Goal: Task Accomplishment & Management: Use online tool/utility

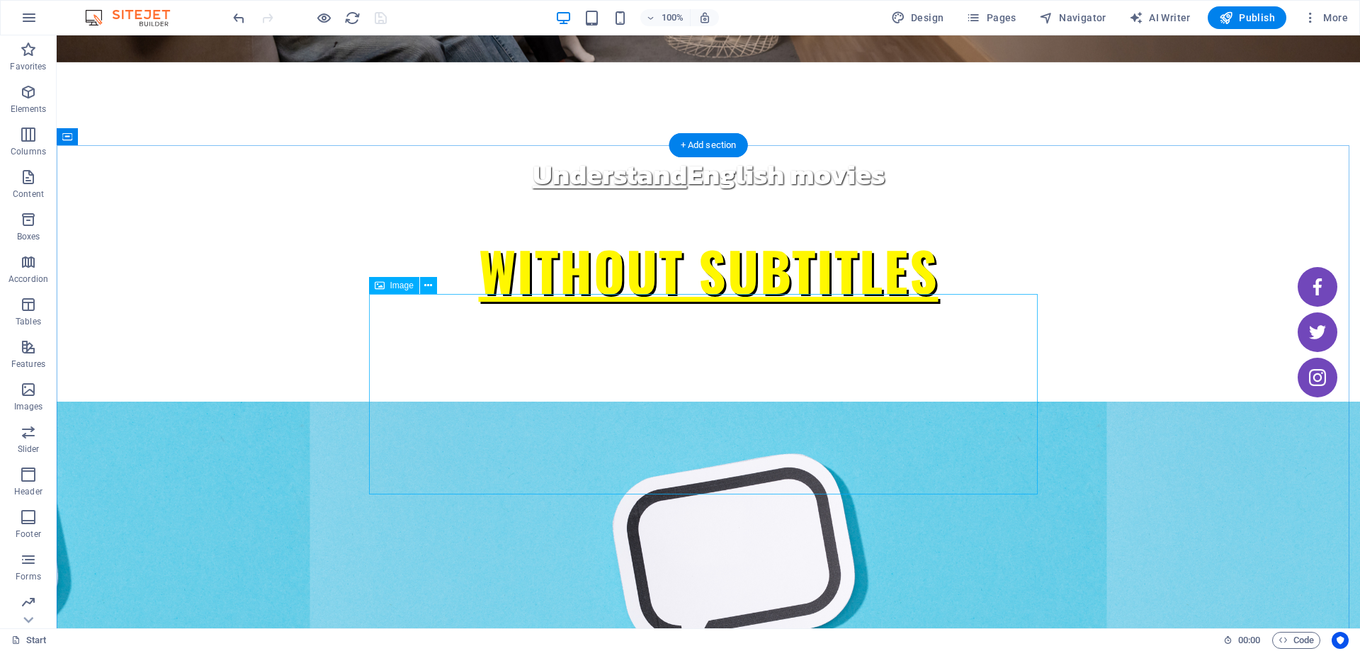
scroll to position [354, 0]
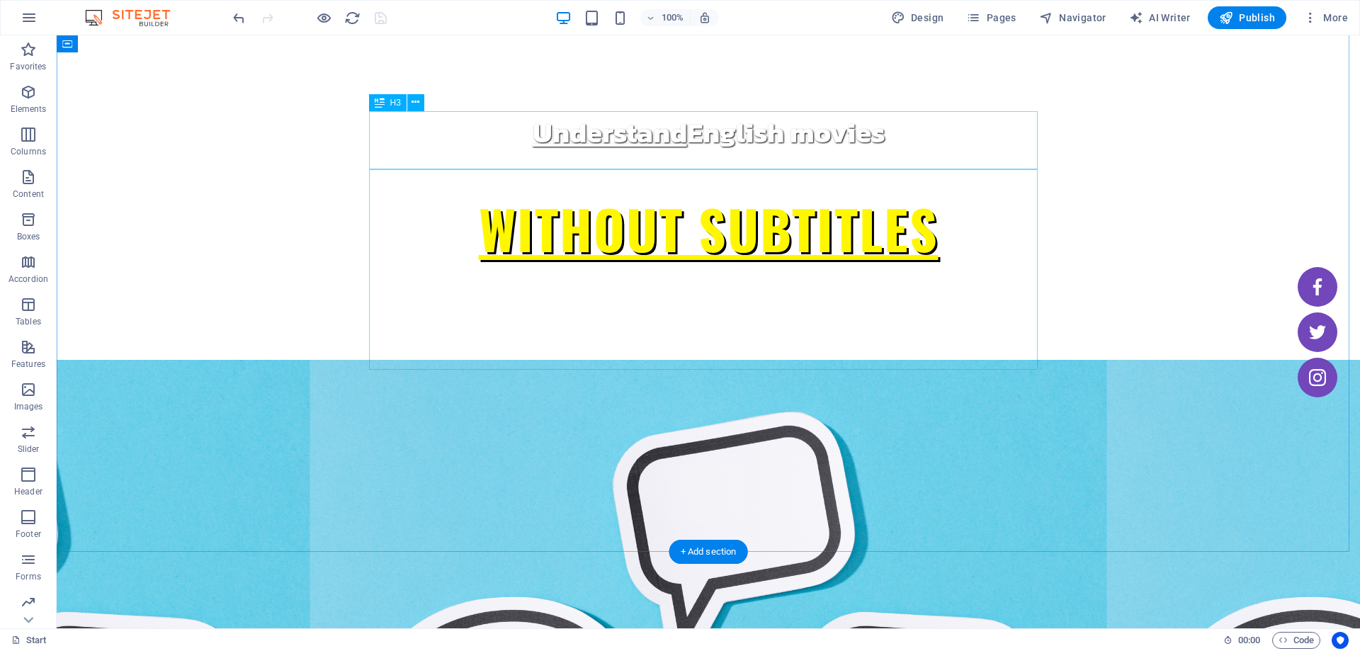
click at [422, 103] on button at bounding box center [415, 102] width 17 height 17
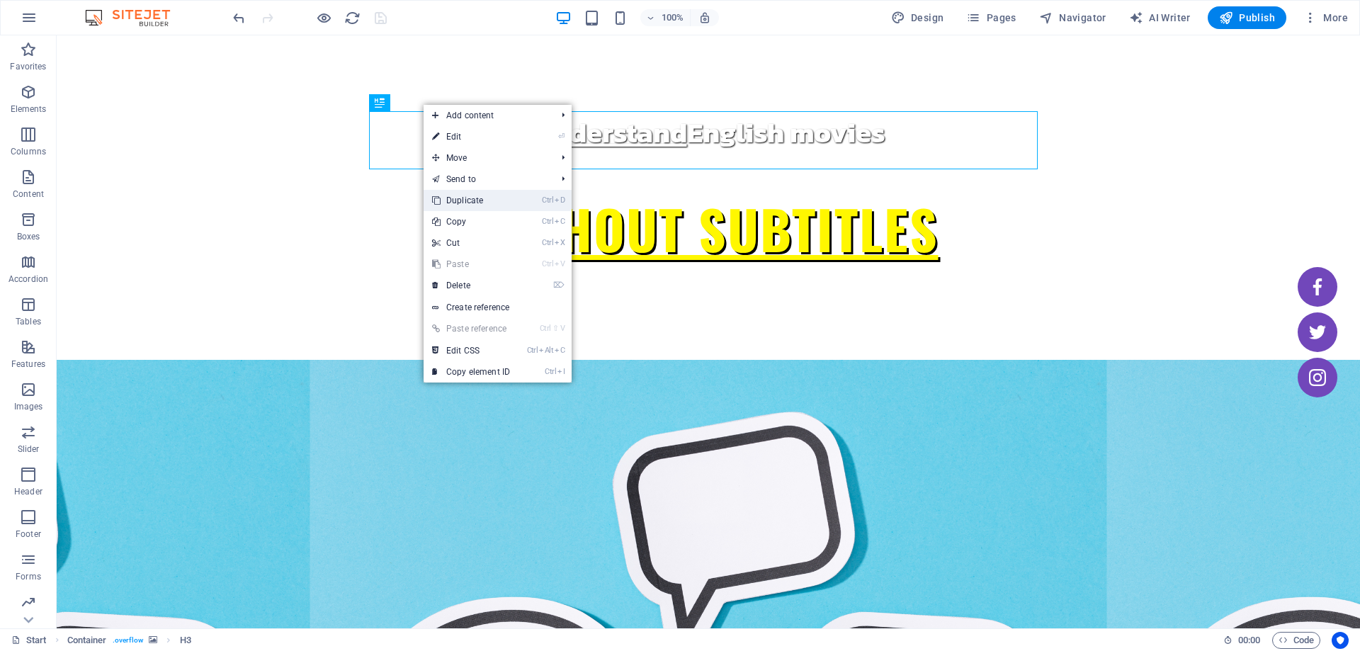
click at [494, 199] on link "Ctrl D Duplicate" at bounding box center [470, 200] width 95 height 21
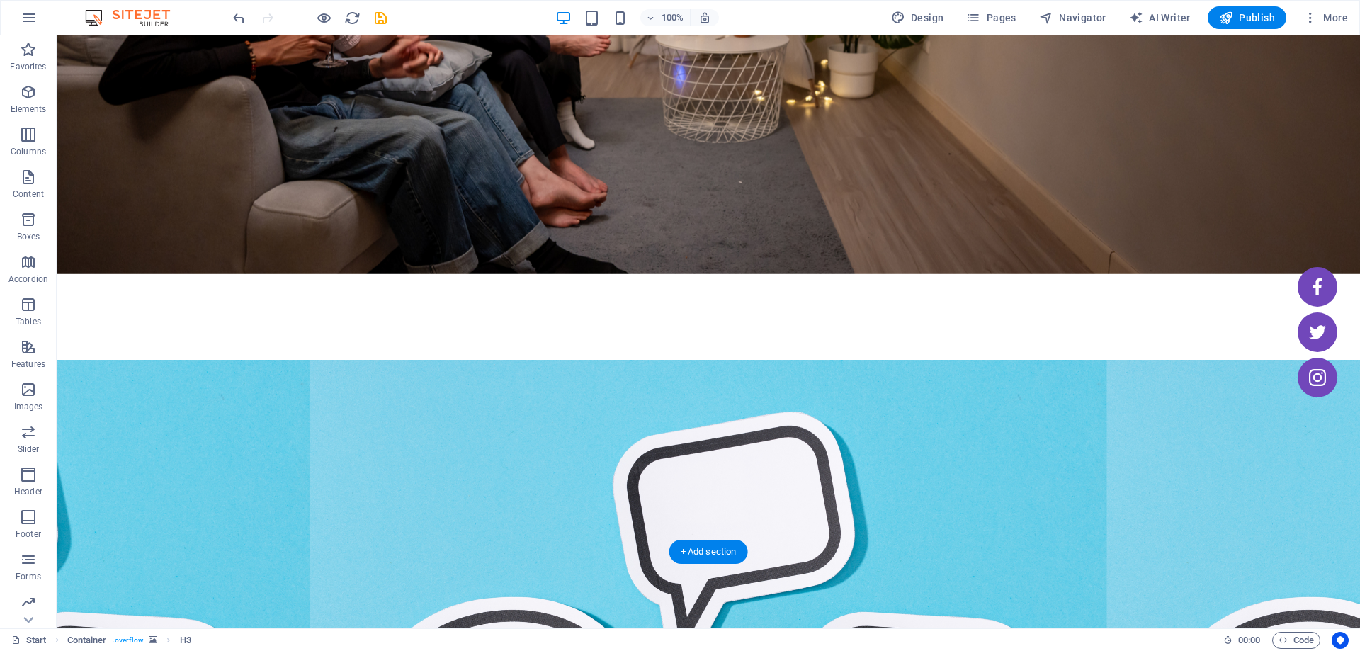
drag, startPoint x: 656, startPoint y: 196, endPoint x: 642, endPoint y: 397, distance: 200.9
drag, startPoint x: 676, startPoint y: 387, endPoint x: 683, endPoint y: 403, distance: 17.8
click at [424, 161] on icon at bounding box center [428, 161] width 8 height 15
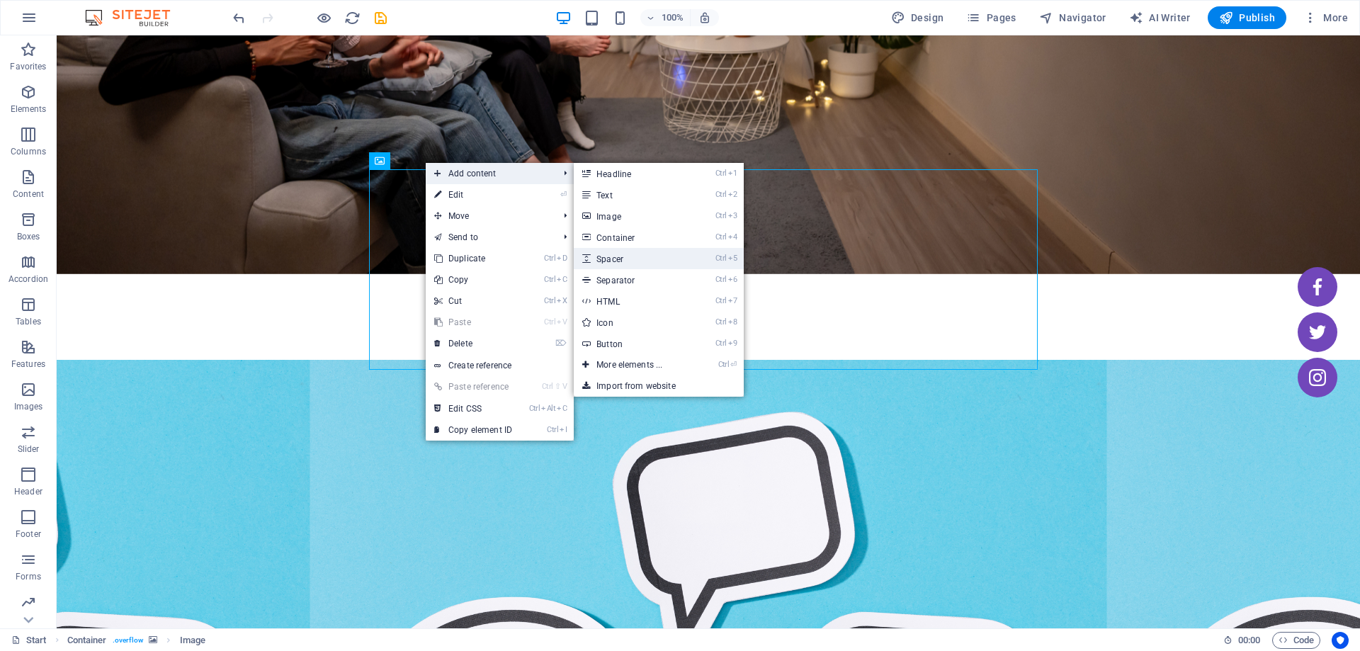
click at [627, 261] on link "Ctrl 5 Spacer" at bounding box center [632, 258] width 117 height 21
select select "px"
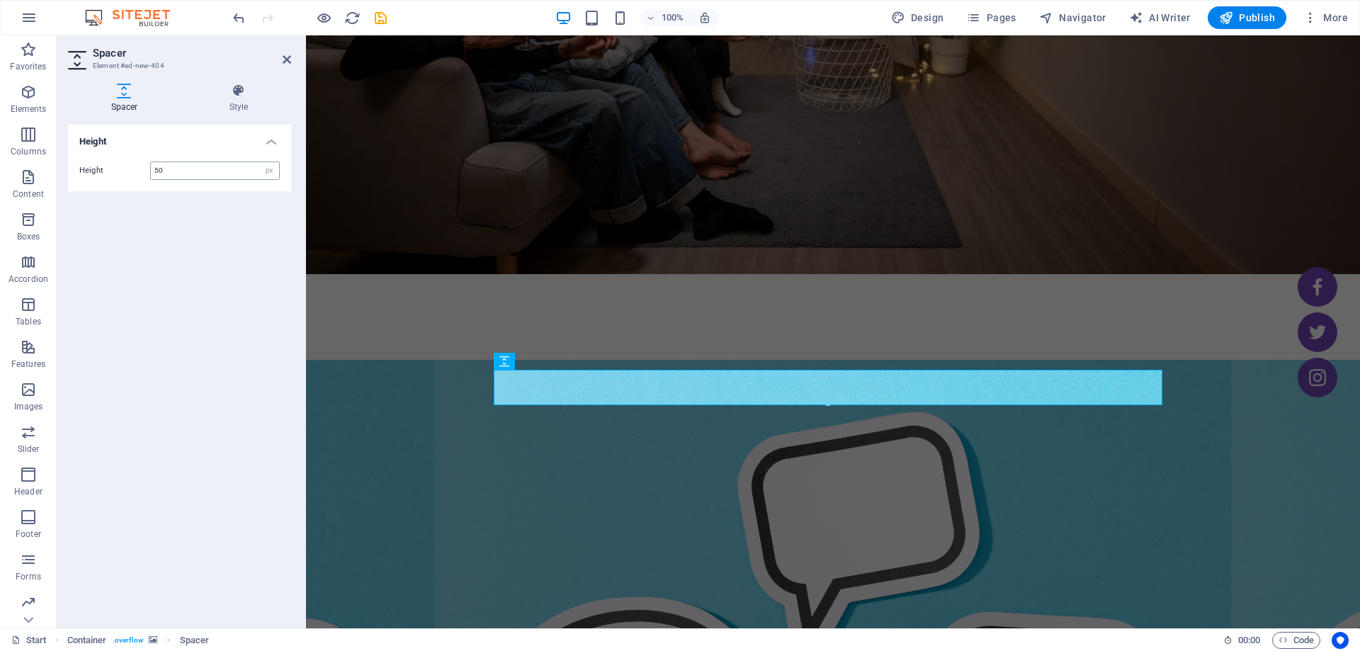
click at [166, 176] on input "50" at bounding box center [215, 170] width 128 height 17
click at [180, 172] on input "50" at bounding box center [215, 170] width 128 height 17
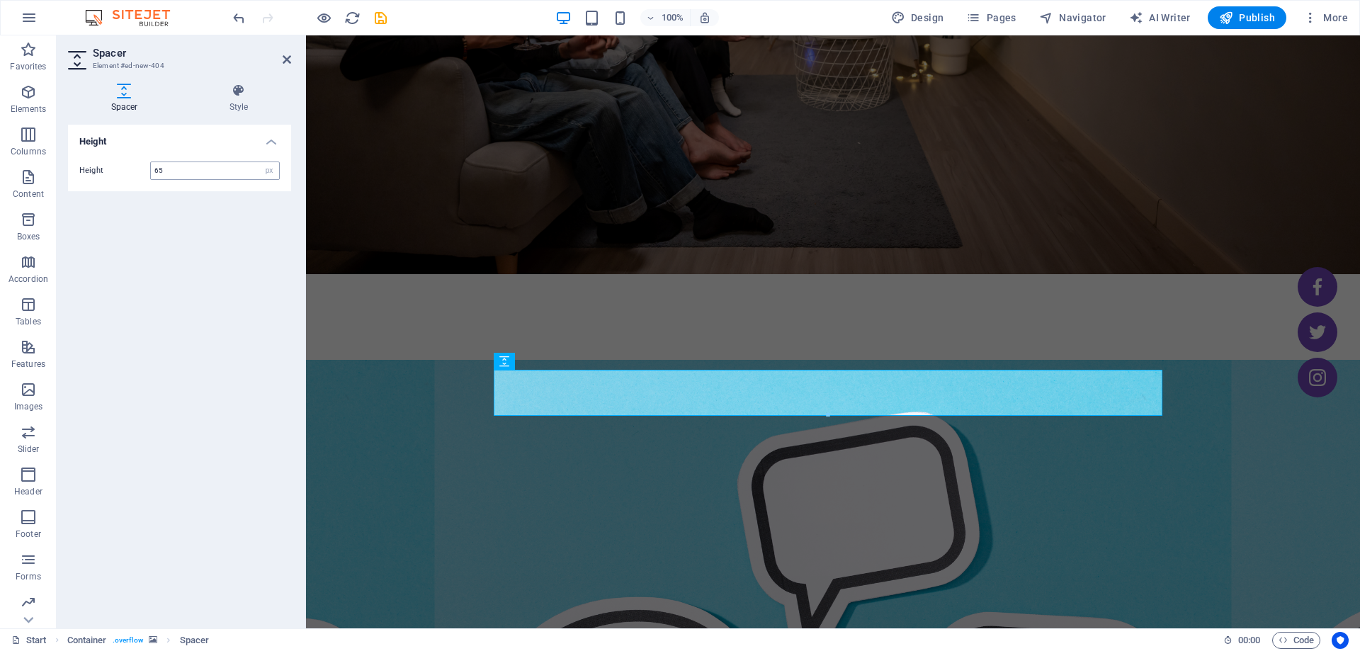
click at [180, 172] on input "65" at bounding box center [215, 170] width 128 height 17
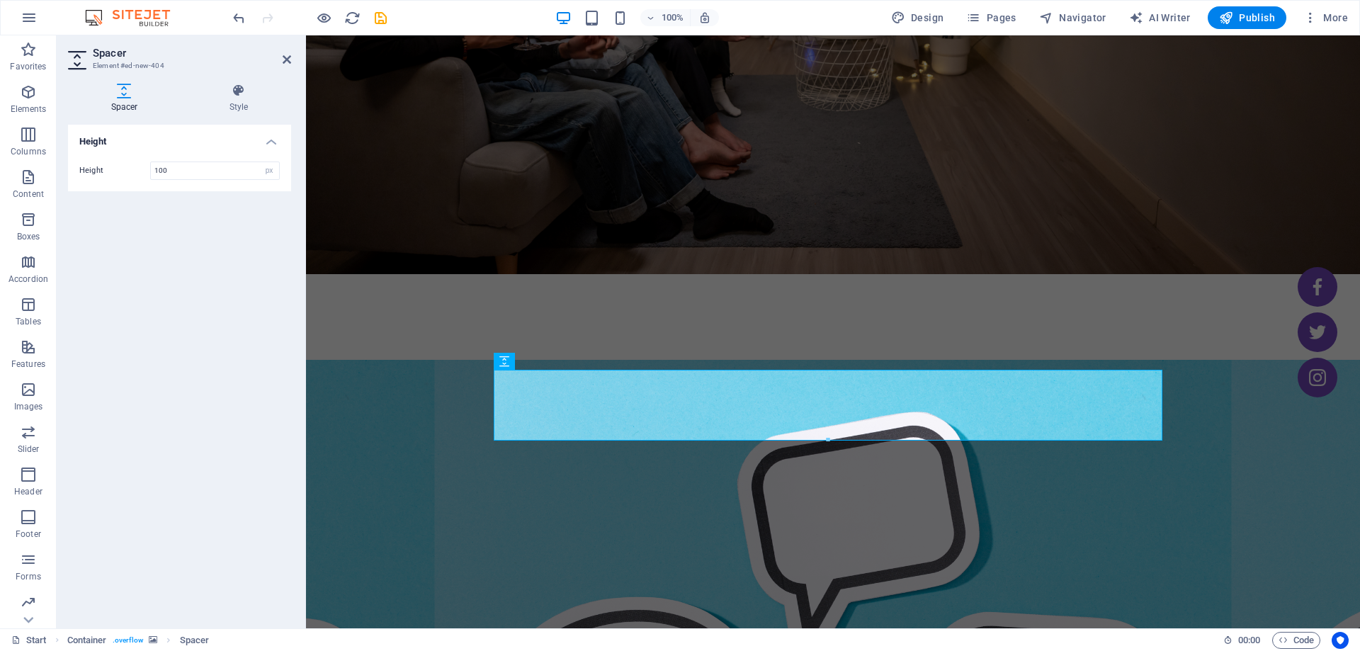
type input "100"
click at [442, 360] on figure at bounding box center [833, 625] width 1054 height 531
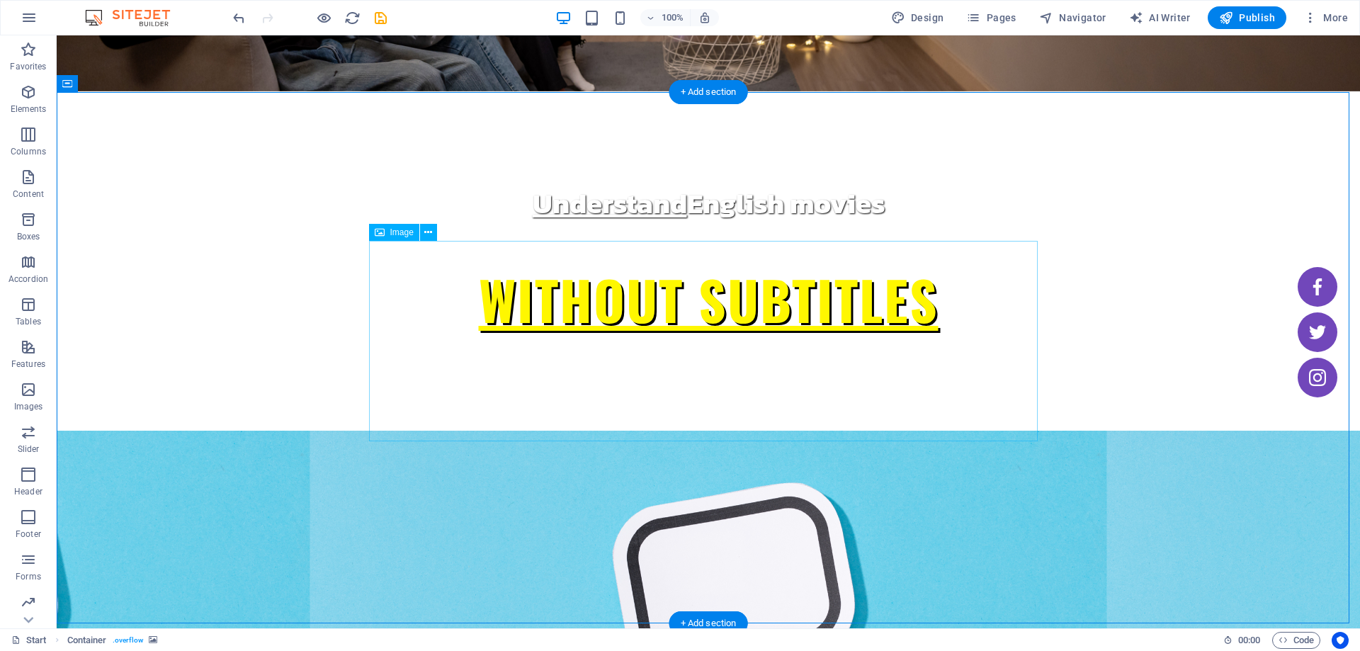
scroll to position [212, 0]
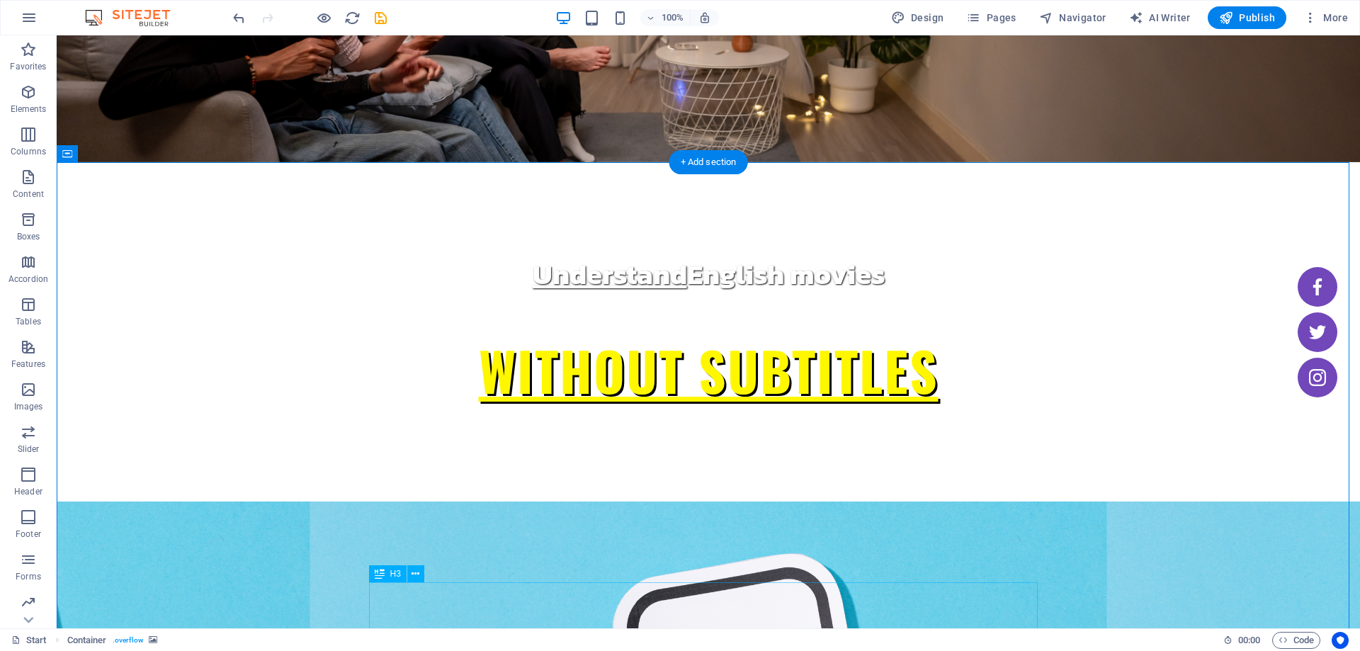
click at [422, 506] on div "Spacer" at bounding box center [396, 502] width 54 height 17
click at [430, 503] on icon at bounding box center [432, 503] width 8 height 15
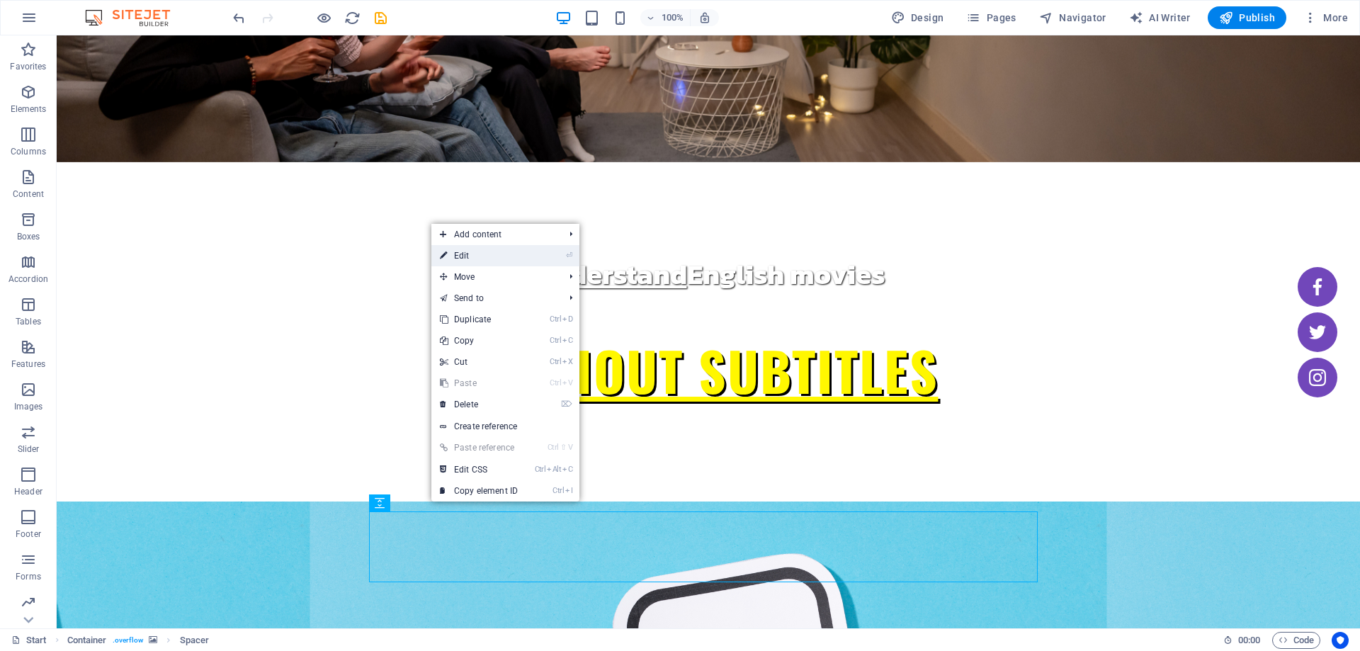
click at [496, 252] on link "⏎ Edit" at bounding box center [478, 255] width 95 height 21
select select "px"
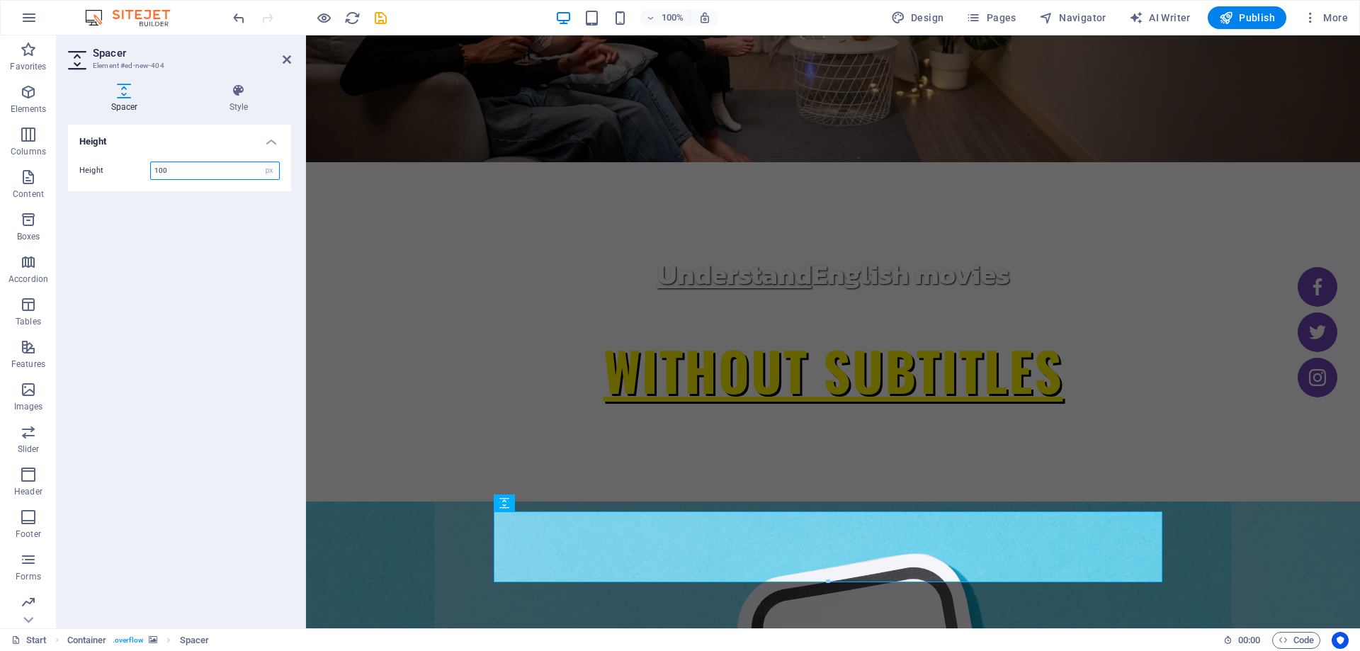
click at [166, 172] on input "100" at bounding box center [215, 170] width 128 height 17
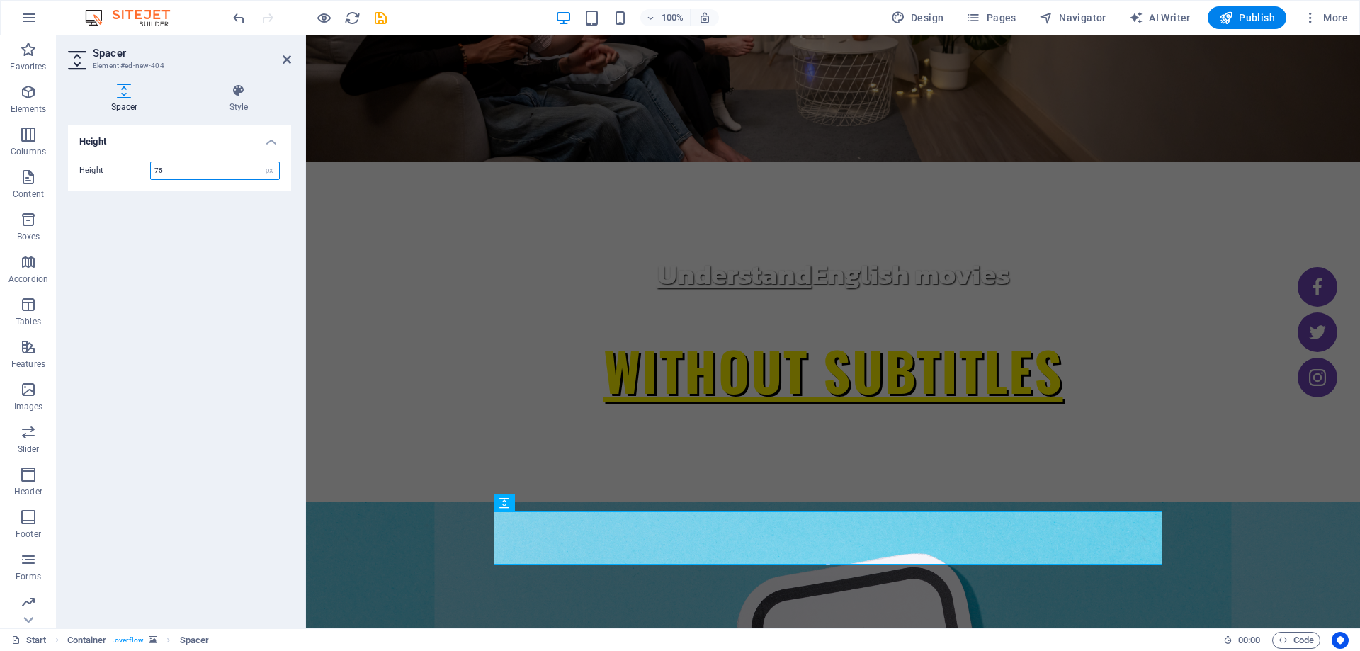
click at [171, 162] on input "75" at bounding box center [215, 170] width 128 height 17
click at [171, 164] on input "75" at bounding box center [215, 170] width 128 height 17
type input "75"
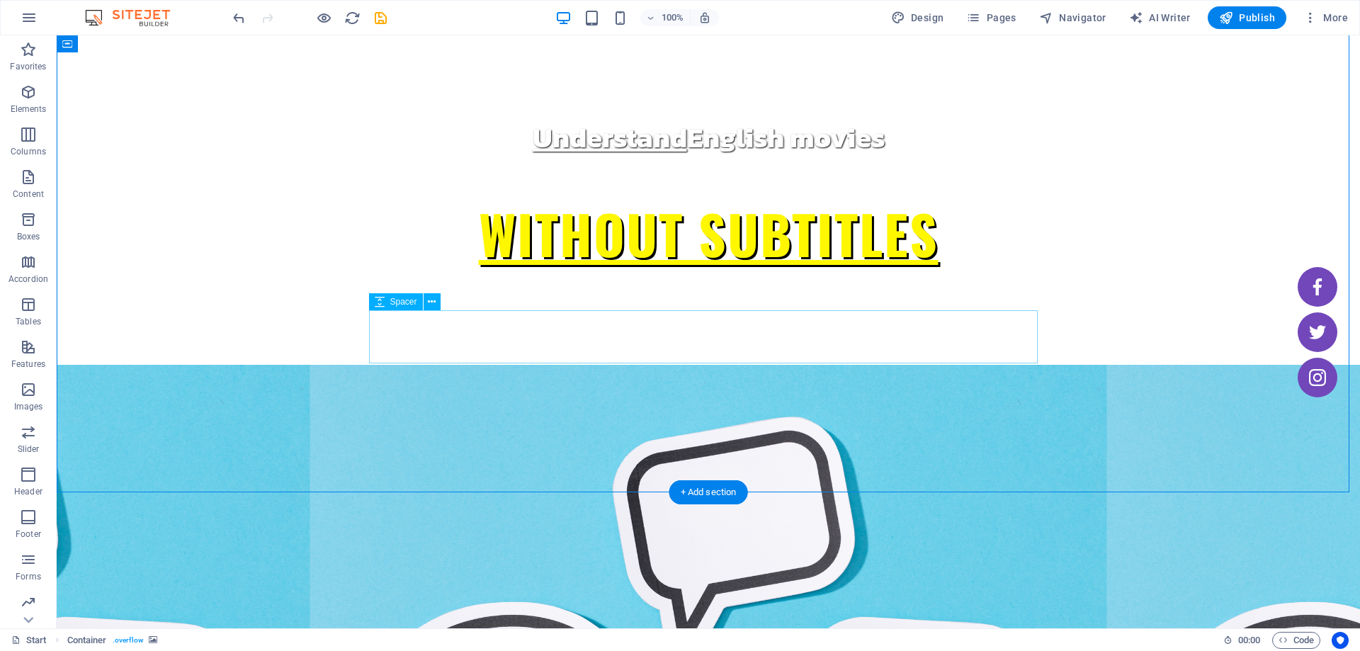
scroll to position [425, 0]
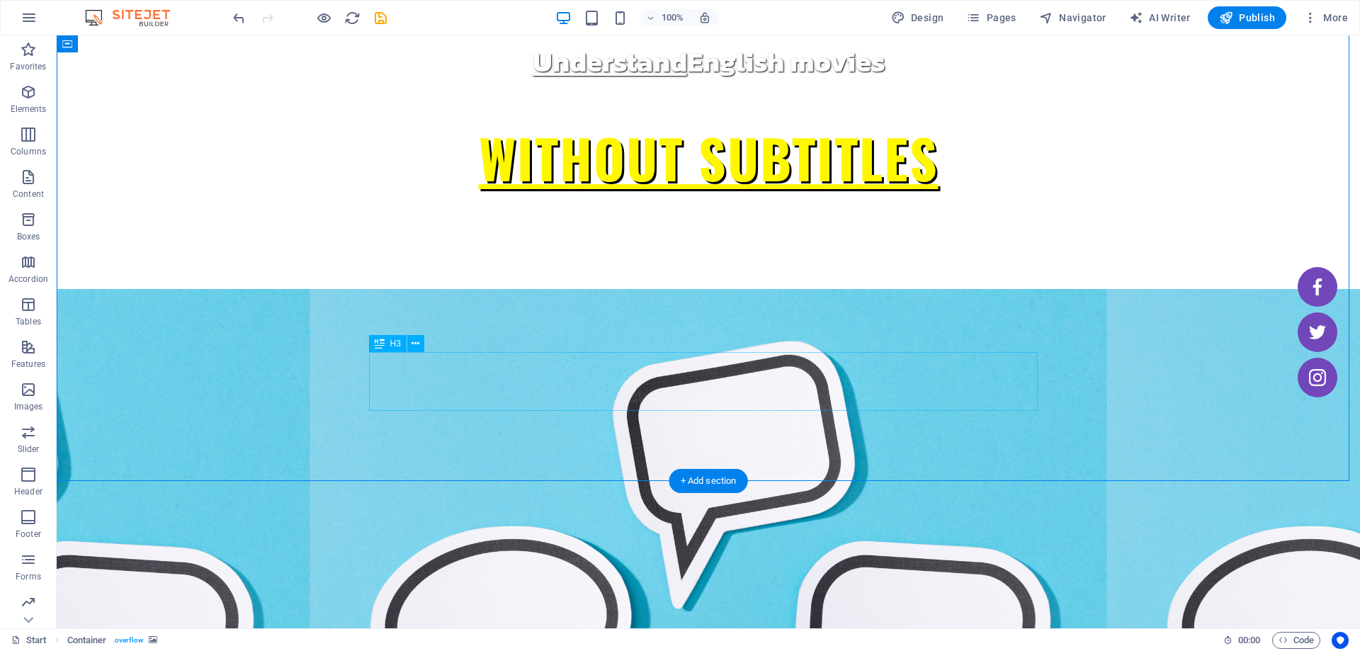
click at [407, 346] on button at bounding box center [415, 343] width 17 height 17
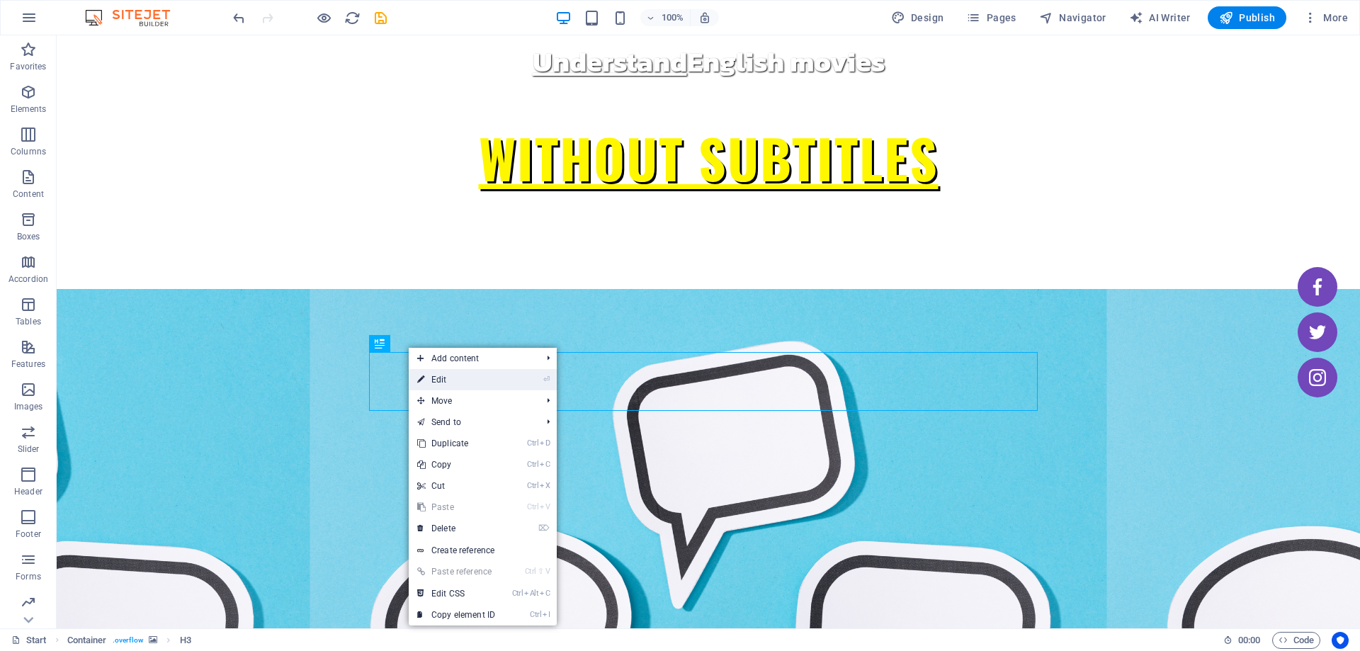
drag, startPoint x: 420, startPoint y: 372, endPoint x: 134, endPoint y: 325, distance: 290.0
click at [420, 372] on icon at bounding box center [420, 379] width 7 height 21
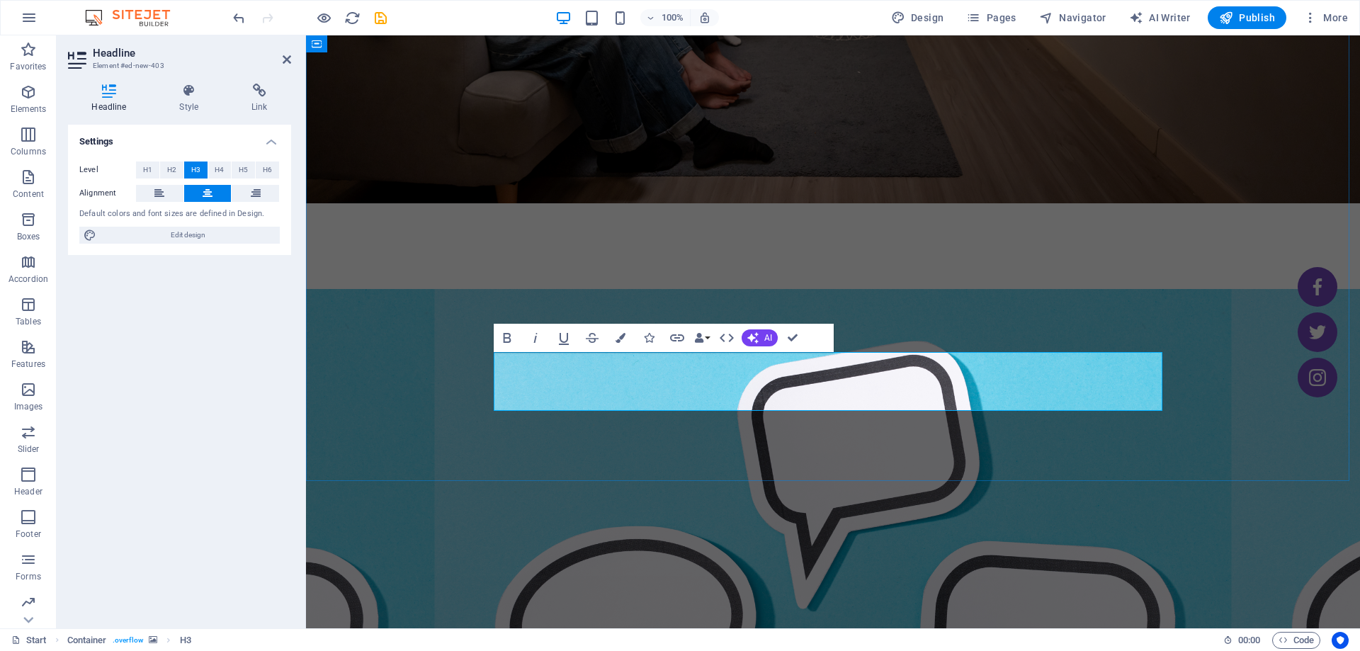
click at [535, 438] on figure at bounding box center [833, 554] width 1054 height 531
